Goal: Task Accomplishment & Management: Manage account settings

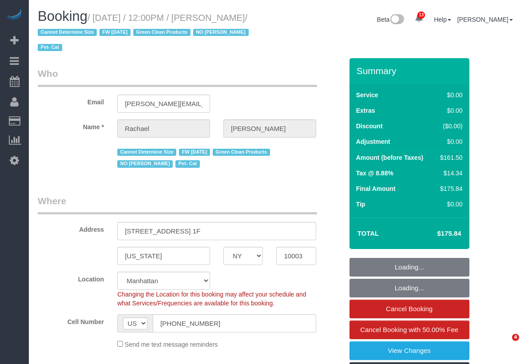
select select "NY"
select select "number:89"
select select "number:90"
select select "number:14"
select select "number:5"
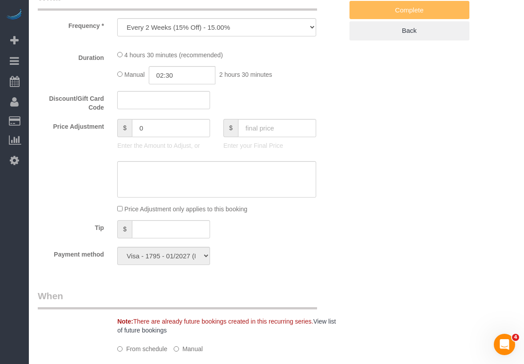
select select "2"
select select "spot1"
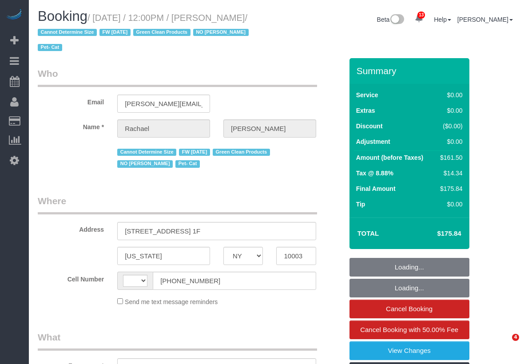
select select "NY"
select select "string:[GEOGRAPHIC_DATA]"
select select "object:757"
select select "number:89"
select select "number:90"
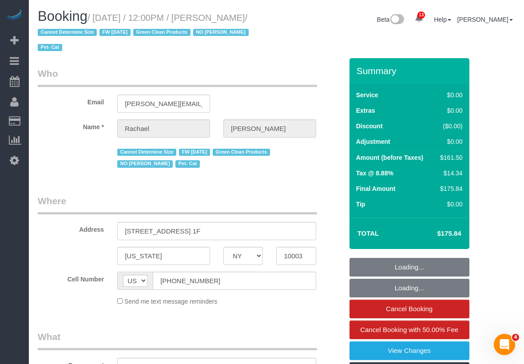
select select "number:14"
select select "number:5"
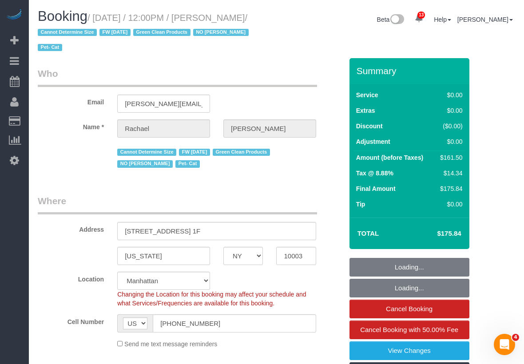
select select "object:908"
select select "string:stripe-pm_1NoShw4VGloSiKo7y0svge8q"
select select "2"
select select "spot1"
